Goal: Navigation & Orientation: Find specific page/section

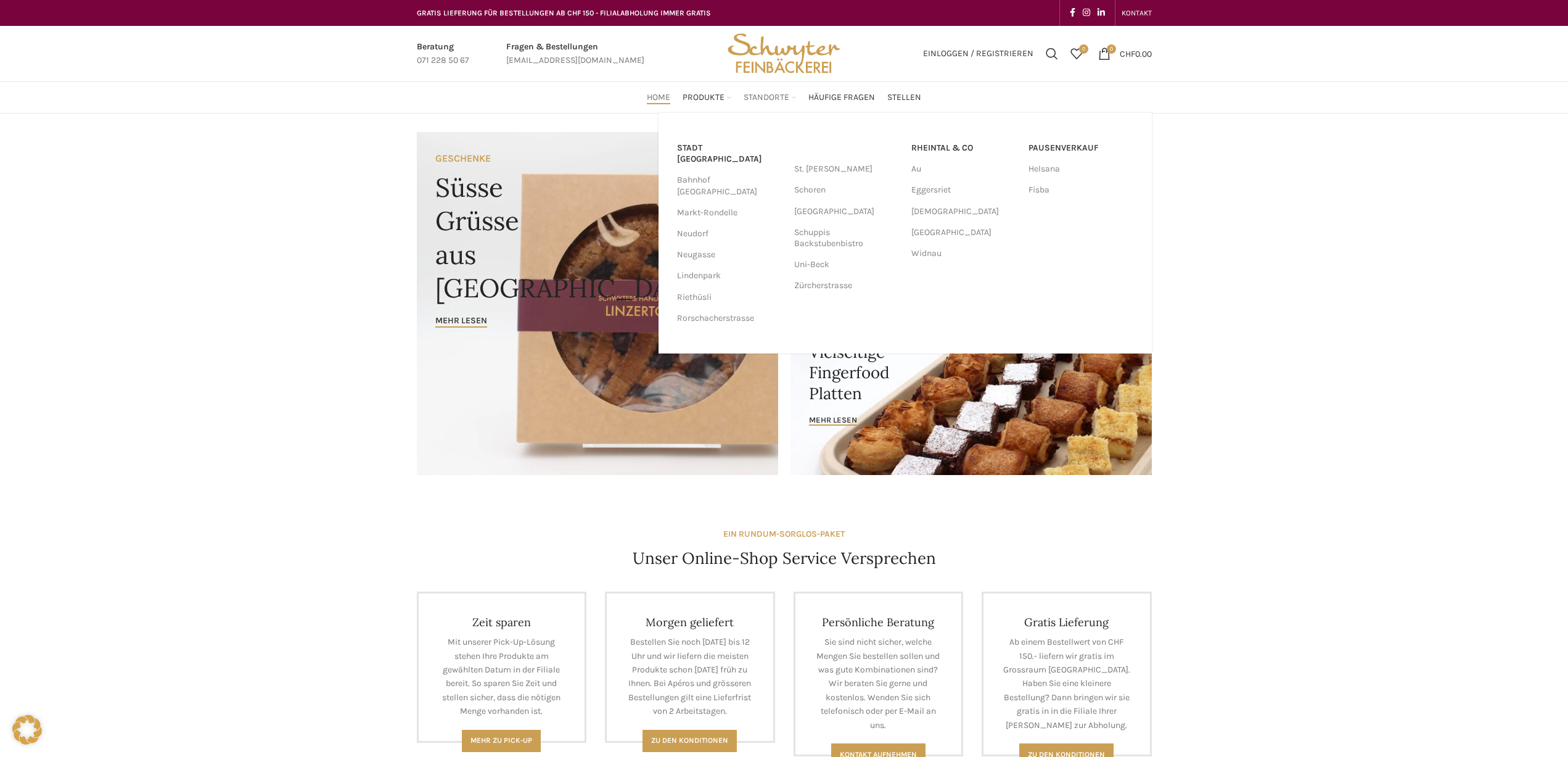
click at [760, 96] on span "Standorte" at bounding box center [766, 98] width 45 height 12
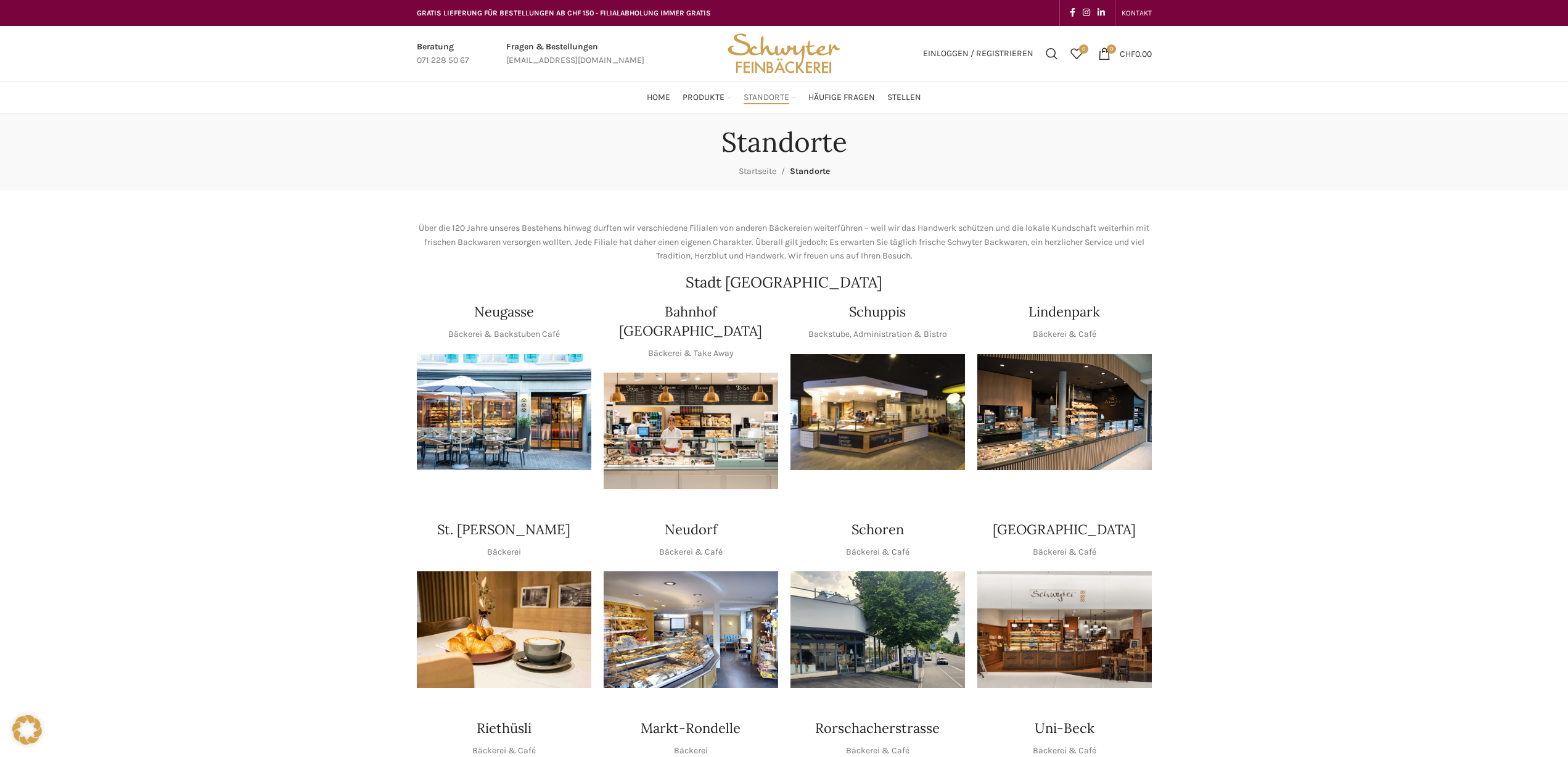
click at [1085, 423] on img "1 / 1" at bounding box center [1065, 412] width 174 height 117
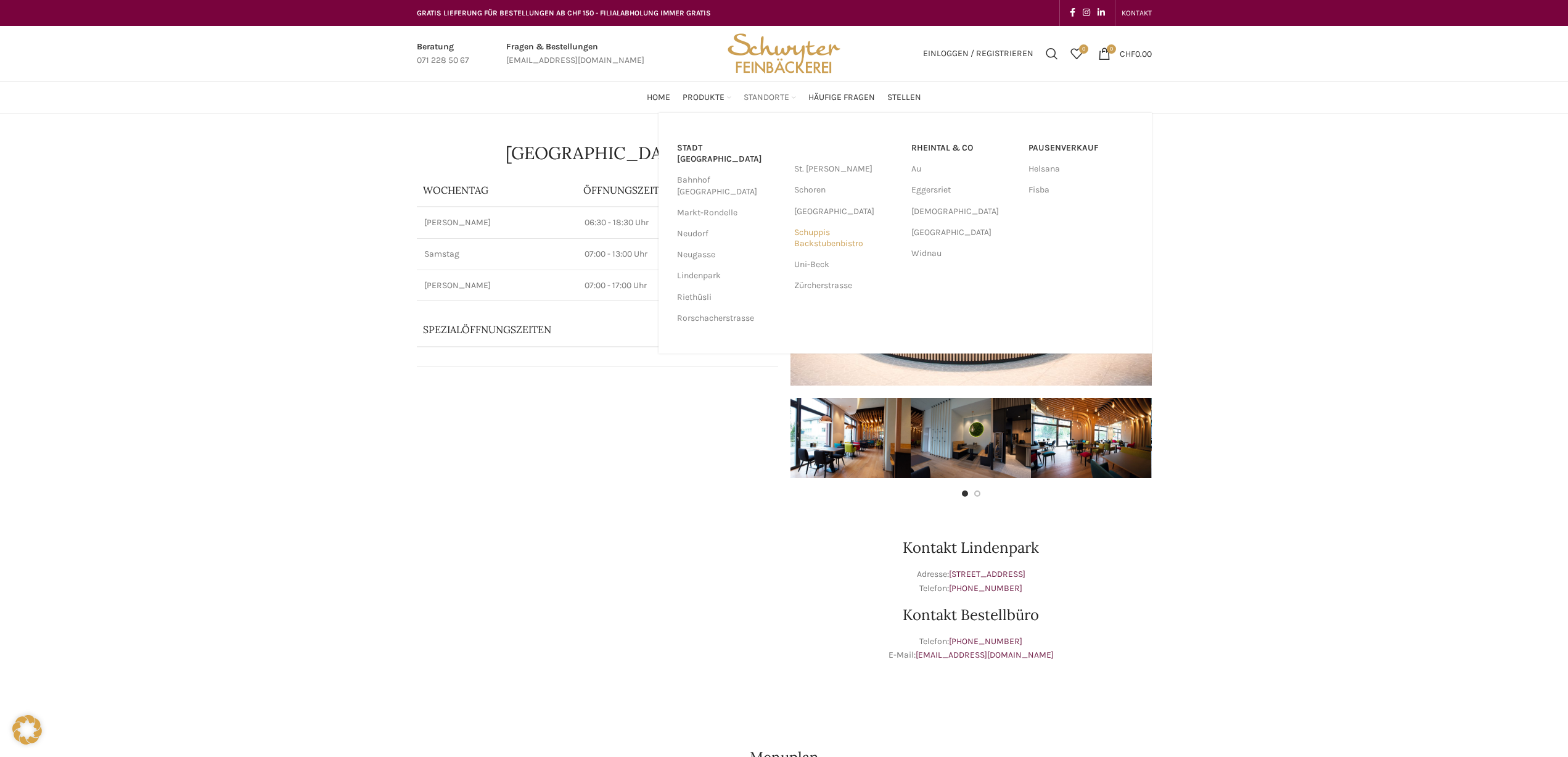
click at [824, 240] on link "Schuppis Backstubenbistro" at bounding box center [846, 238] width 105 height 32
